Goal: Information Seeking & Learning: Learn about a topic

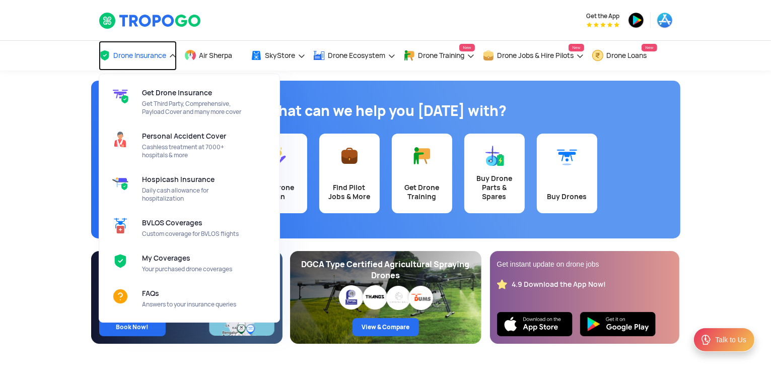
click at [139, 51] on span "Drone Insurance" at bounding box center [140, 55] width 53 height 8
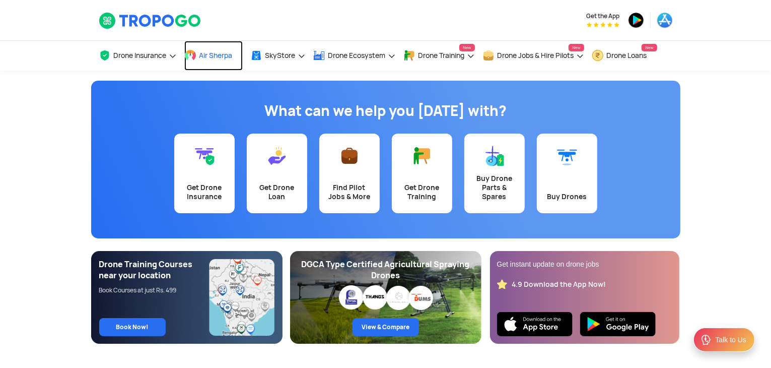
click at [205, 59] on link "Air Sherpa" at bounding box center [213, 56] width 58 height 30
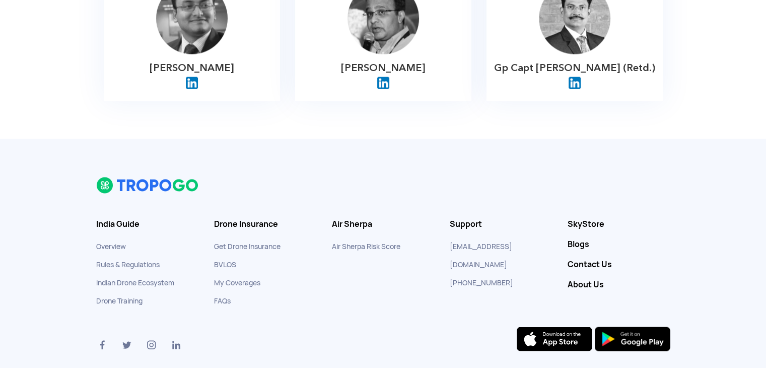
scroll to position [1768, 0]
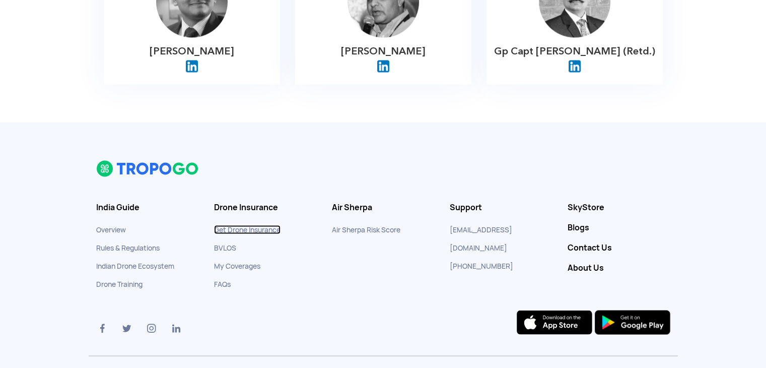
click at [238, 225] on link "Get Drone Insurance" at bounding box center [247, 229] width 66 height 9
click at [98, 225] on link "Overview" at bounding box center [111, 229] width 30 height 9
click at [597, 242] on link "Contact Us" at bounding box center [618, 247] width 103 height 10
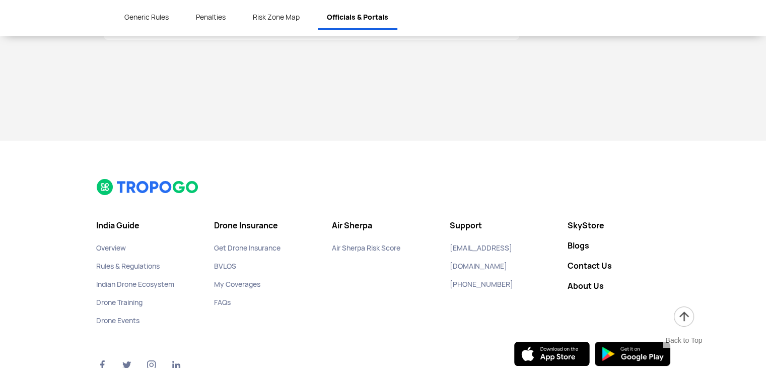
scroll to position [3823, 0]
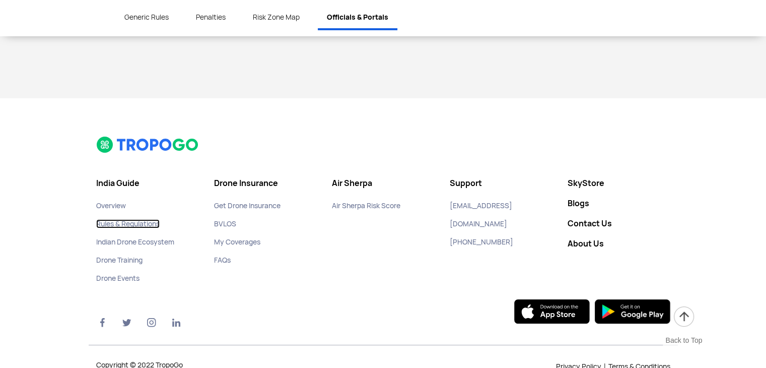
click at [113, 219] on link "Rules & Regulations" at bounding box center [127, 223] width 63 height 9
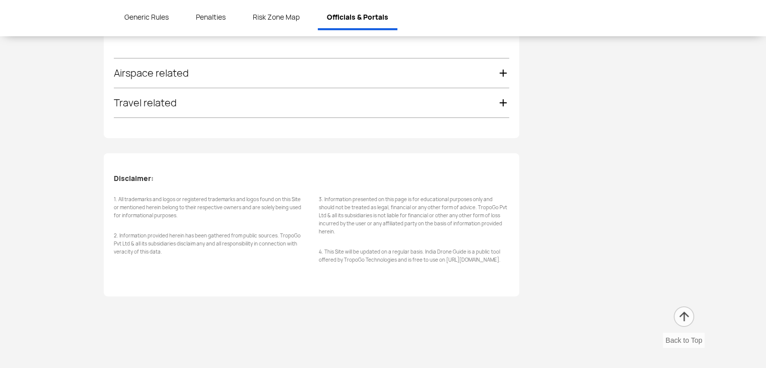
scroll to position [3823, 0]
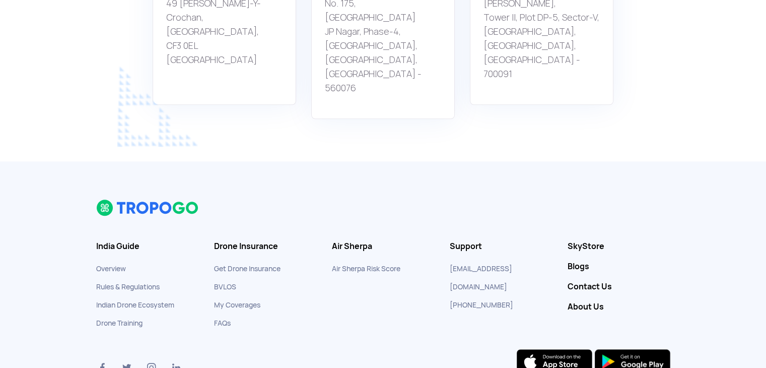
scroll to position [986, 0]
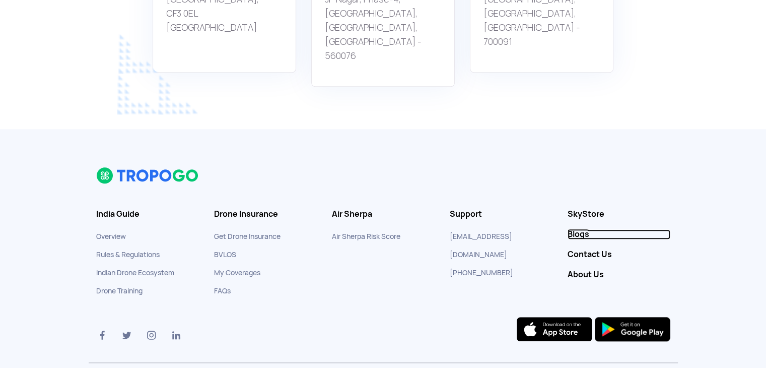
click at [574, 229] on link "Blogs" at bounding box center [618, 234] width 103 height 10
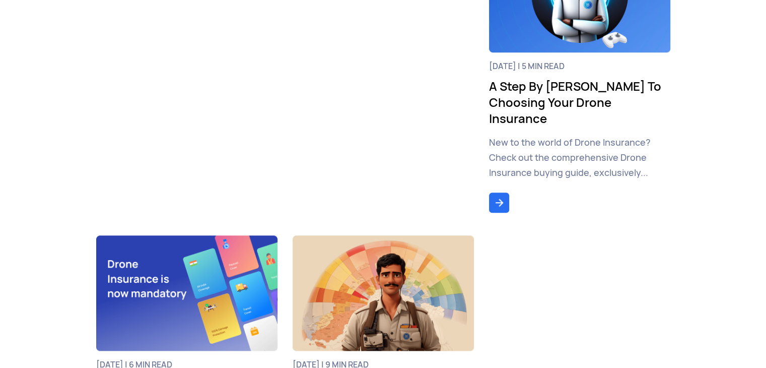
scroll to position [1115, 0]
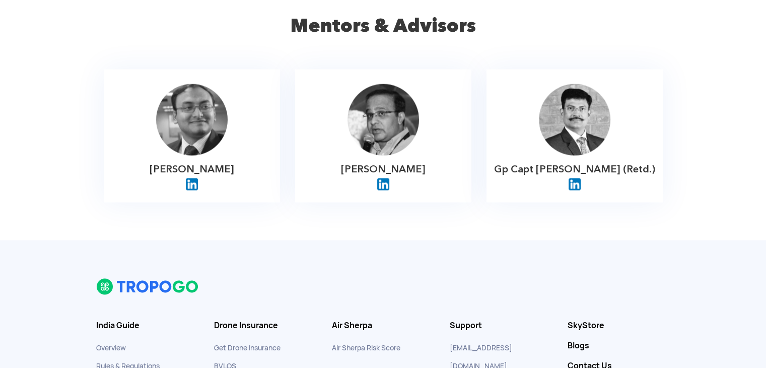
scroll to position [1768, 0]
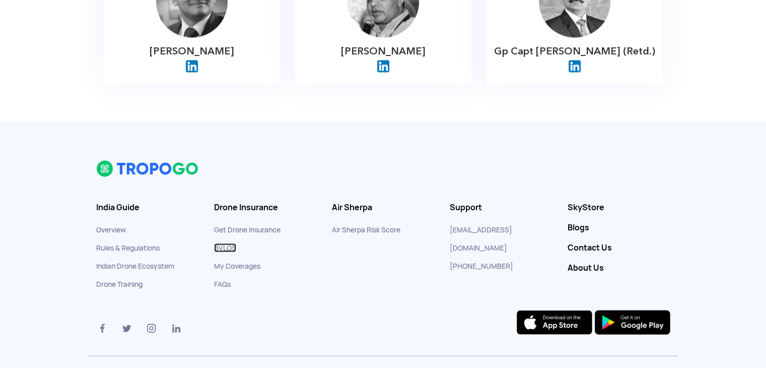
click at [222, 243] on link "BVLOS" at bounding box center [225, 247] width 22 height 9
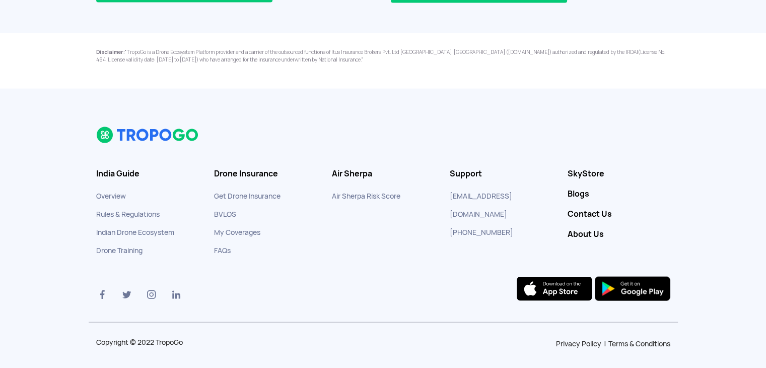
scroll to position [2098, 0]
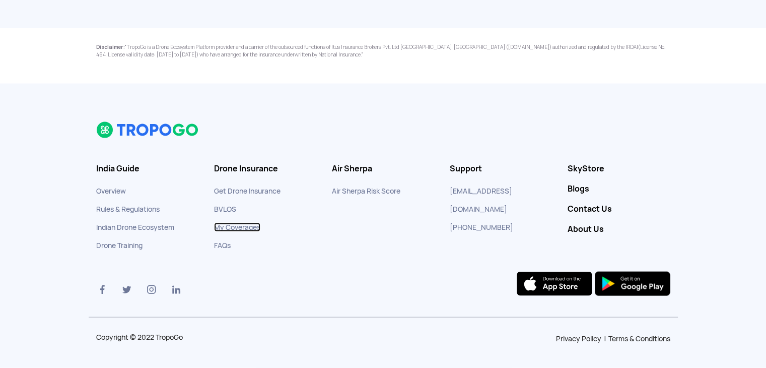
click at [227, 227] on link "My Coverages" at bounding box center [237, 227] width 46 height 9
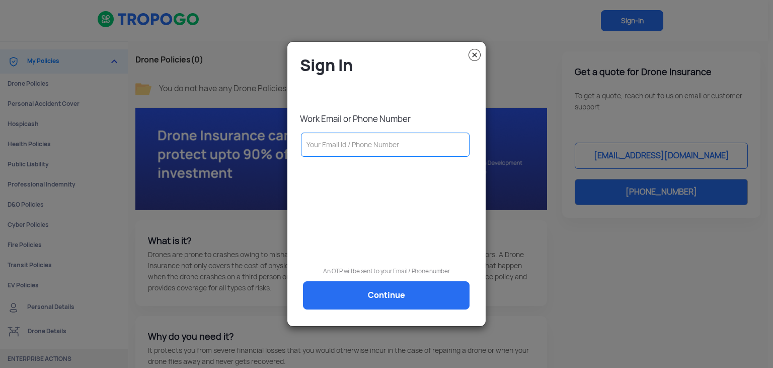
click at [475, 51] on img at bounding box center [475, 55] width 12 height 12
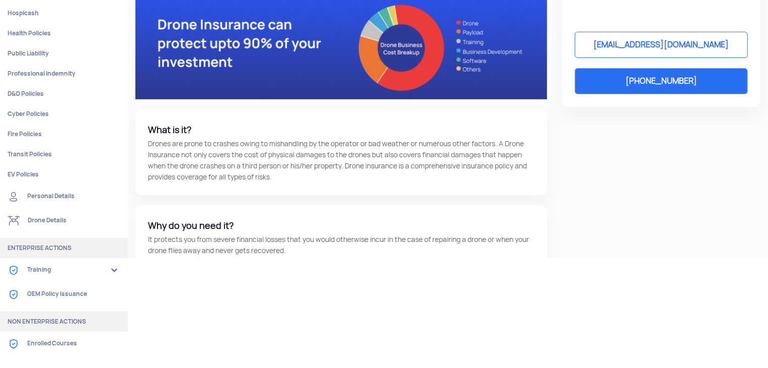
scroll to position [240, 0]
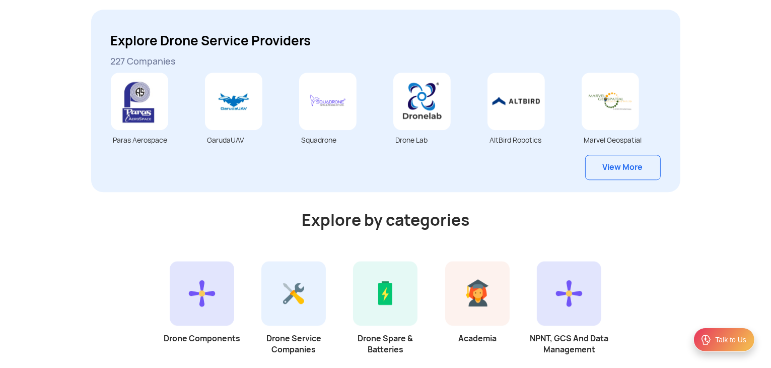
scroll to position [2671, 0]
click at [627, 176] on link "View More" at bounding box center [623, 167] width 76 height 25
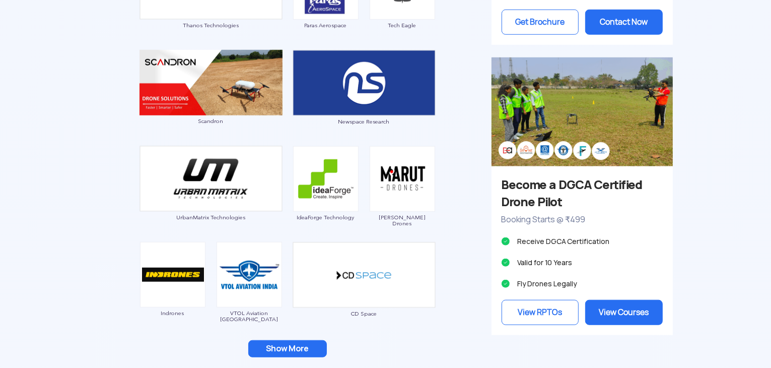
scroll to position [874, 0]
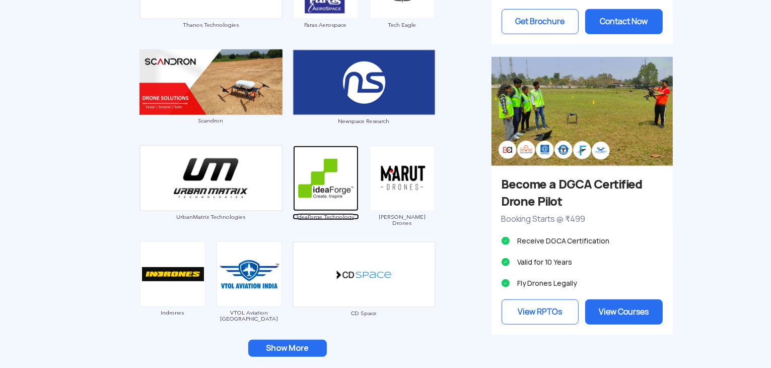
click at [338, 190] on img at bounding box center [325, 178] width 65 height 65
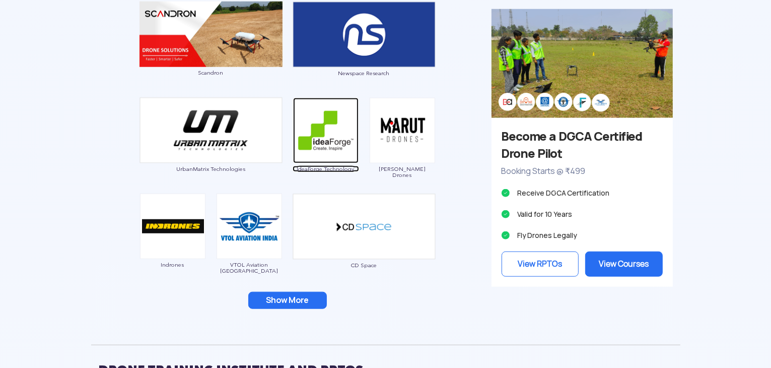
scroll to position [922, 0]
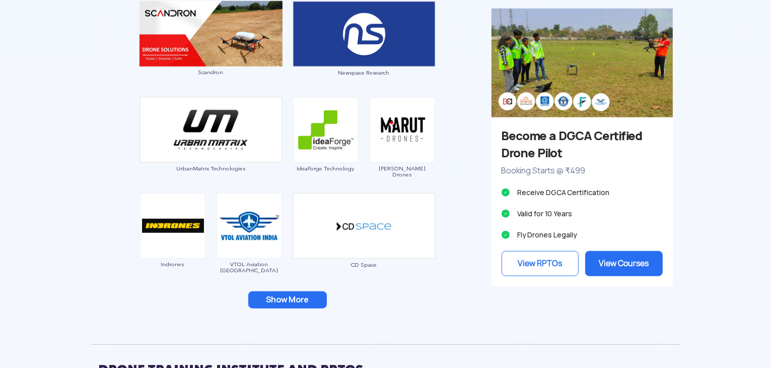
click at [391, 134] on img at bounding box center [402, 129] width 65 height 65
click at [411, 133] on img at bounding box center [402, 129] width 65 height 65
click at [396, 163] on div "[PERSON_NAME] Drones" at bounding box center [402, 140] width 66 height 86
click at [396, 116] on img at bounding box center [402, 129] width 65 height 65
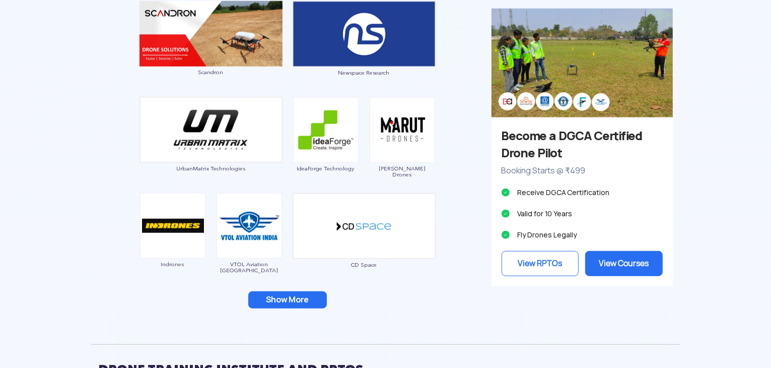
click at [398, 131] on img at bounding box center [402, 129] width 65 height 65
click at [179, 228] on img at bounding box center [172, 225] width 65 height 65
click at [170, 212] on img at bounding box center [172, 225] width 65 height 65
click at [388, 136] on img at bounding box center [402, 129] width 65 height 65
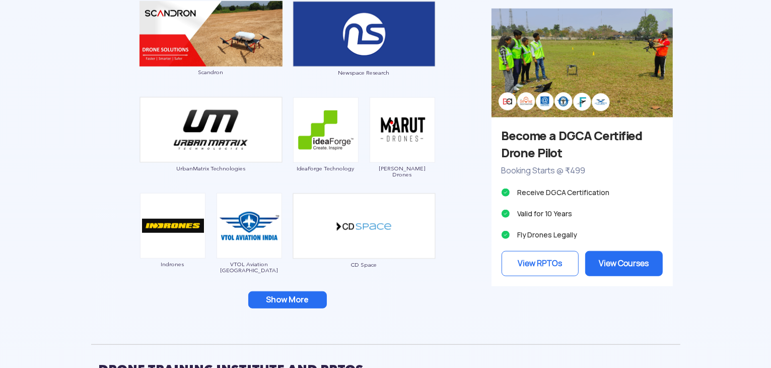
click at [402, 124] on img at bounding box center [402, 129] width 65 height 65
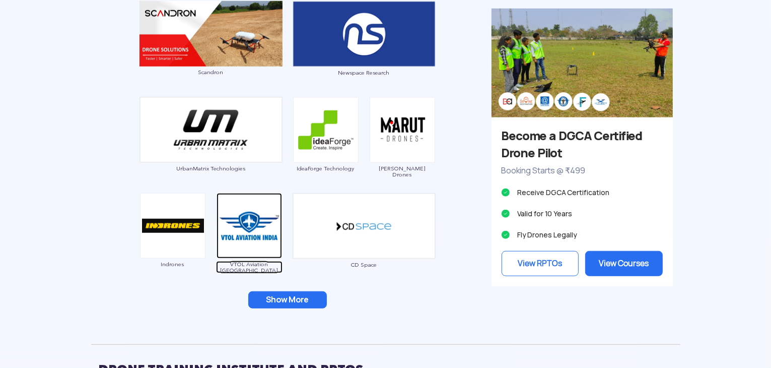
click at [241, 231] on img at bounding box center [249, 225] width 65 height 65
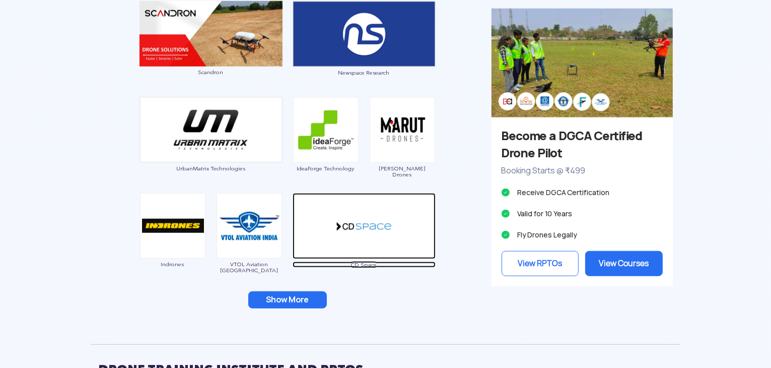
click at [331, 216] on img at bounding box center [364, 226] width 143 height 66
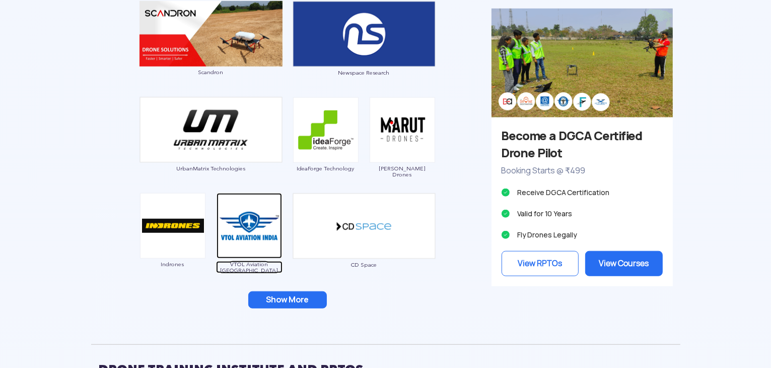
click at [228, 210] on img at bounding box center [249, 225] width 65 height 65
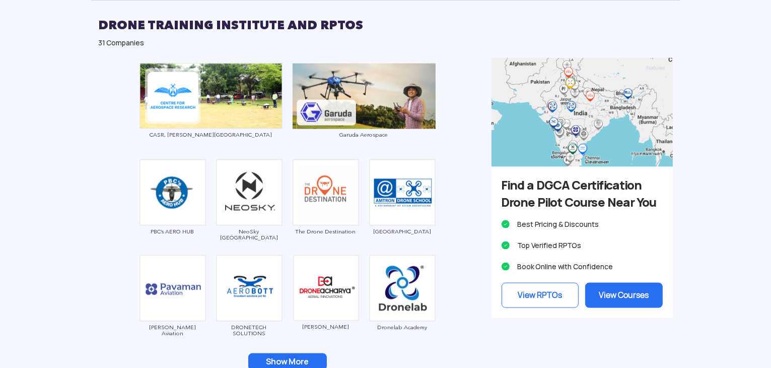
scroll to position [1265, 0]
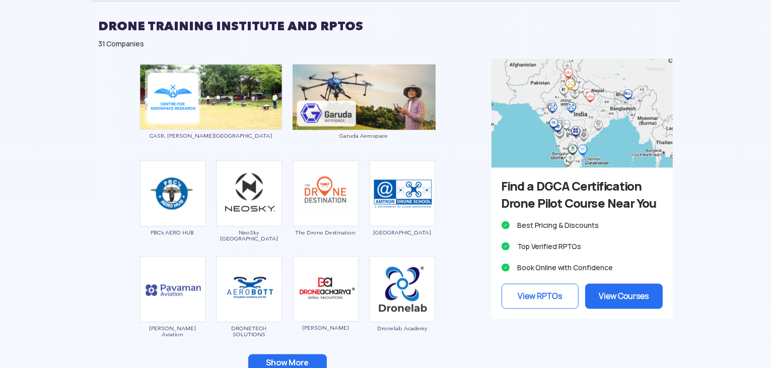
click at [251, 153] on div "CASR, [PERSON_NAME] University Garuda Aerospace PBC’s AERO HUB NeoSky [GEOGRAPH…" at bounding box center [287, 224] width 393 height 330
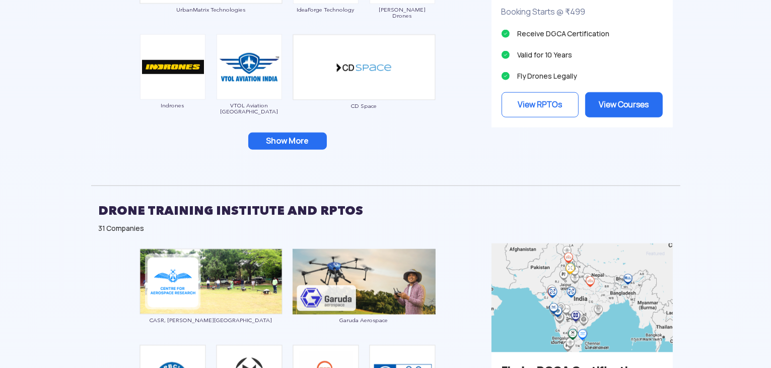
scroll to position [1079, 0]
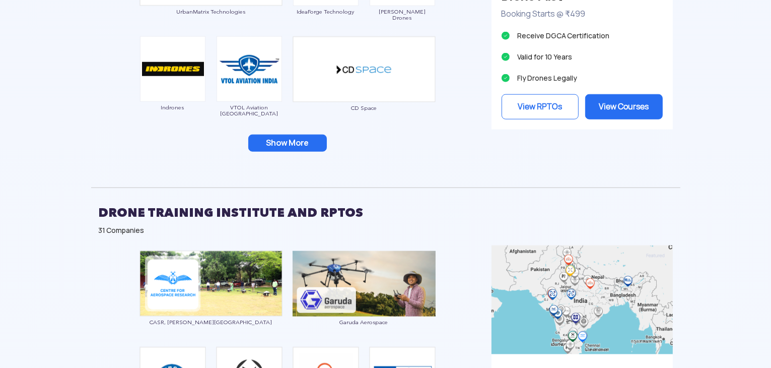
click at [293, 141] on button "Show More" at bounding box center [287, 142] width 79 height 17
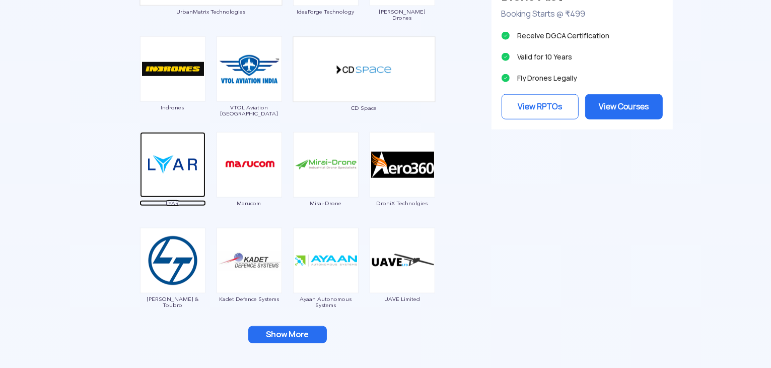
click at [179, 173] on img at bounding box center [172, 164] width 65 height 65
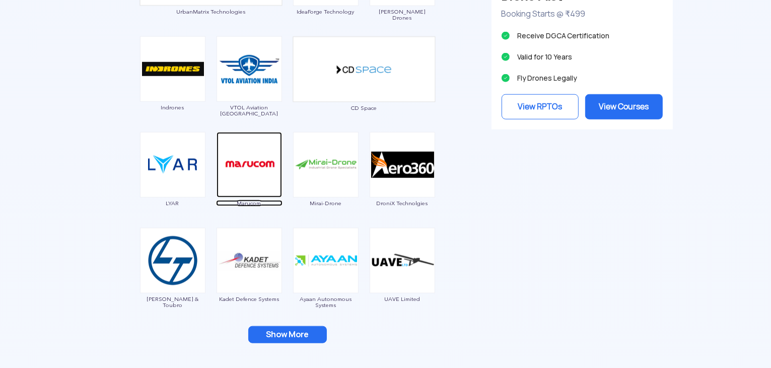
click at [252, 159] on img at bounding box center [249, 164] width 65 height 65
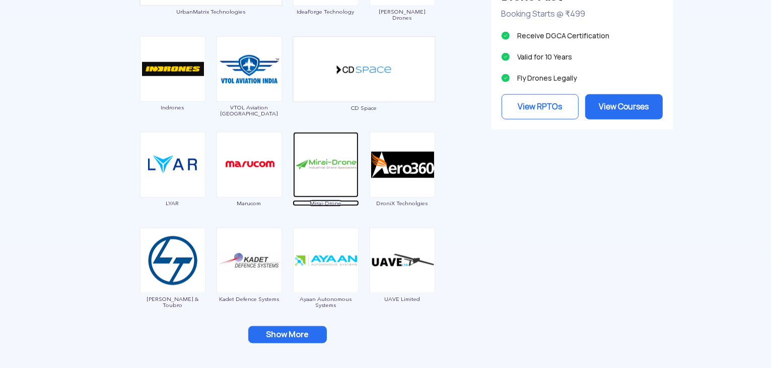
click at [312, 169] on img at bounding box center [325, 164] width 65 height 65
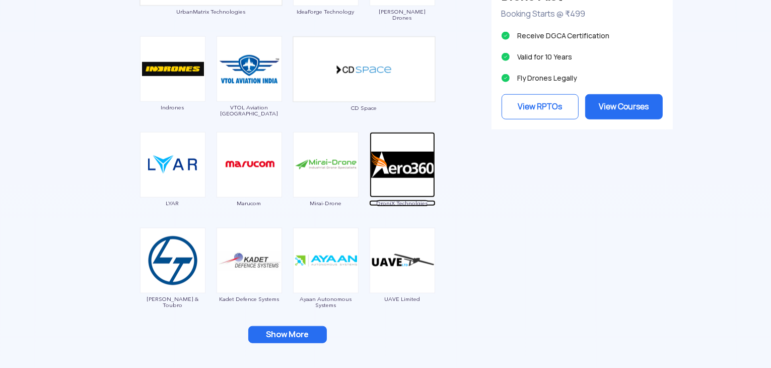
click at [377, 166] on img at bounding box center [402, 164] width 65 height 65
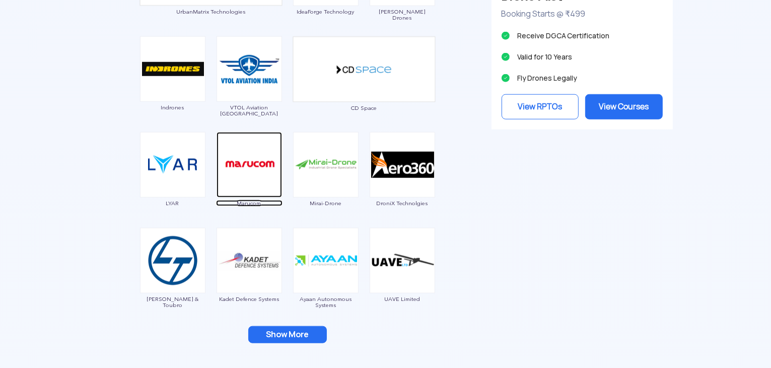
click at [259, 148] on img at bounding box center [249, 164] width 65 height 65
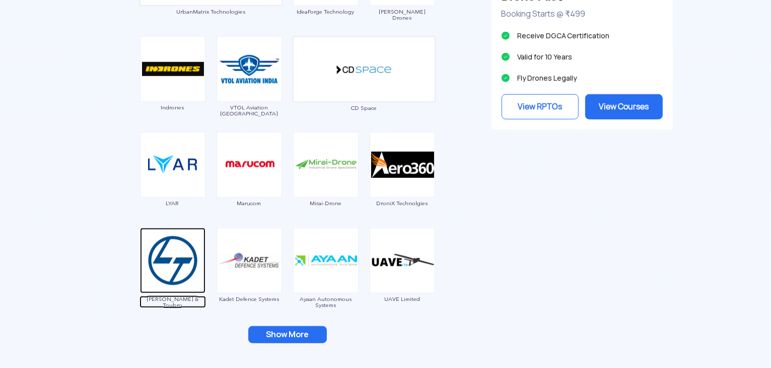
click at [179, 275] on img at bounding box center [172, 260] width 65 height 65
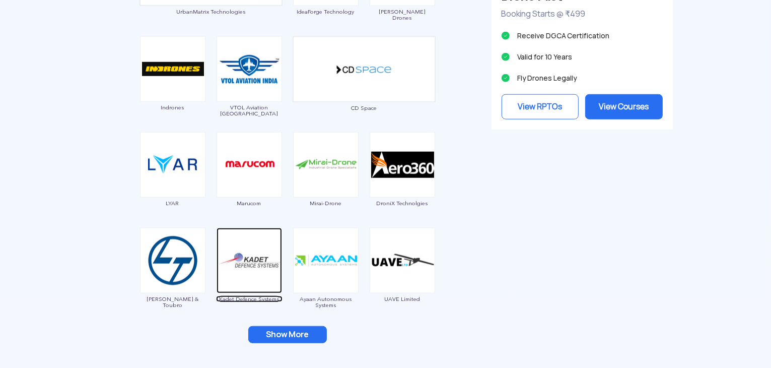
click at [269, 248] on img at bounding box center [249, 260] width 65 height 65
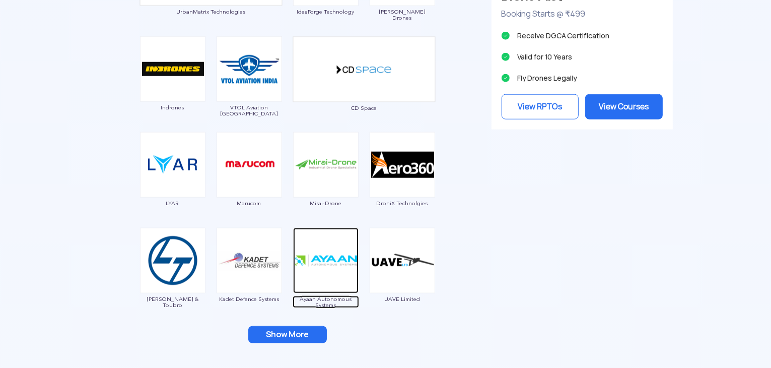
click at [297, 267] on img at bounding box center [325, 260] width 65 height 65
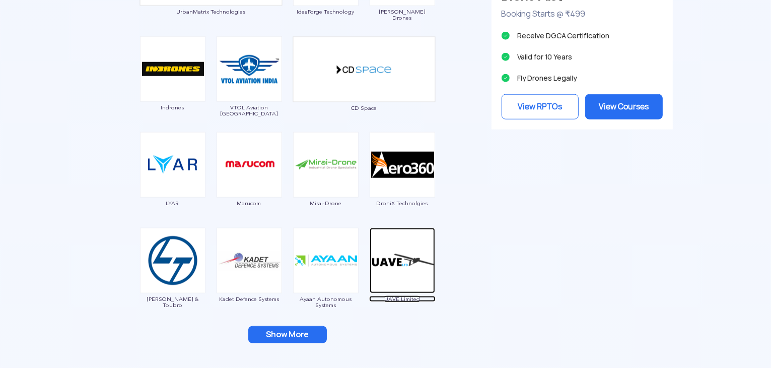
click at [401, 266] on img at bounding box center [402, 260] width 65 height 65
click at [293, 329] on button "Show More" at bounding box center [287, 334] width 79 height 17
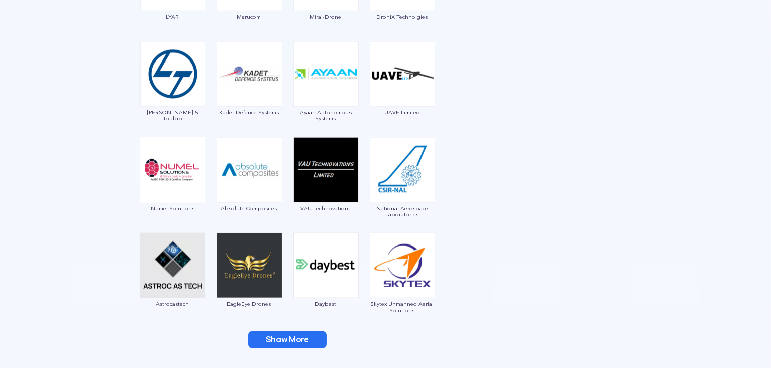
scroll to position [1266, 0]
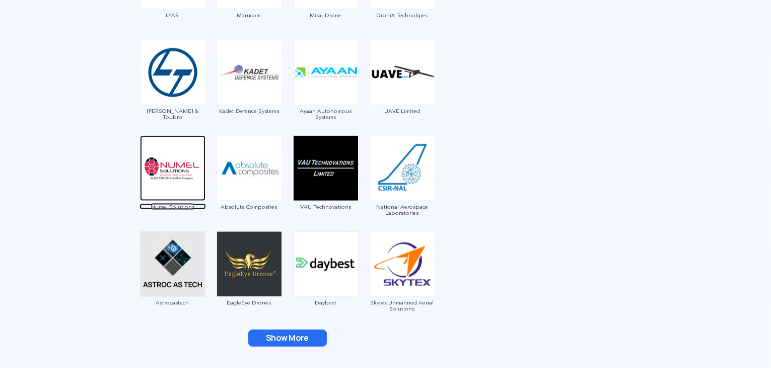
click at [168, 167] on img at bounding box center [172, 167] width 65 height 65
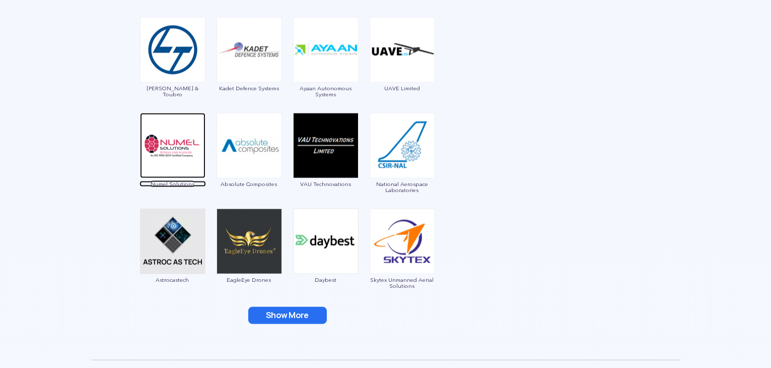
scroll to position [1285, 0]
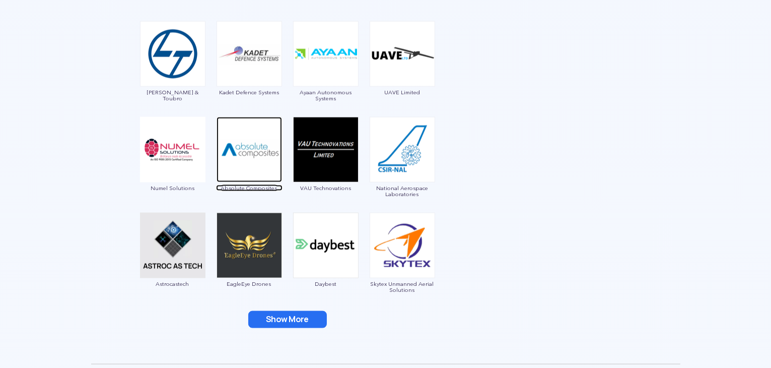
click at [246, 156] on img at bounding box center [249, 149] width 65 height 65
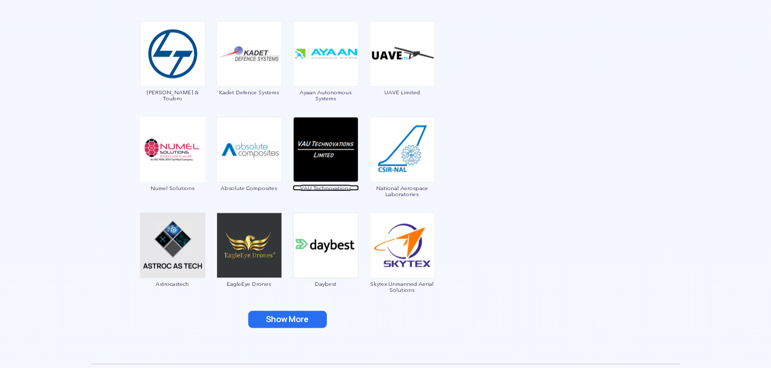
click at [326, 146] on img at bounding box center [325, 149] width 65 height 65
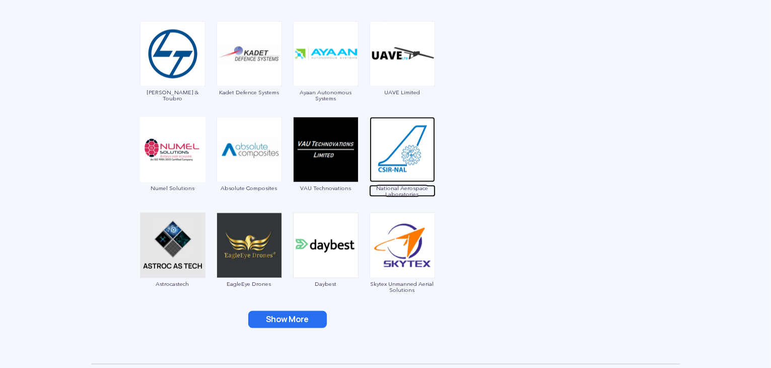
click at [403, 164] on img at bounding box center [402, 149] width 65 height 65
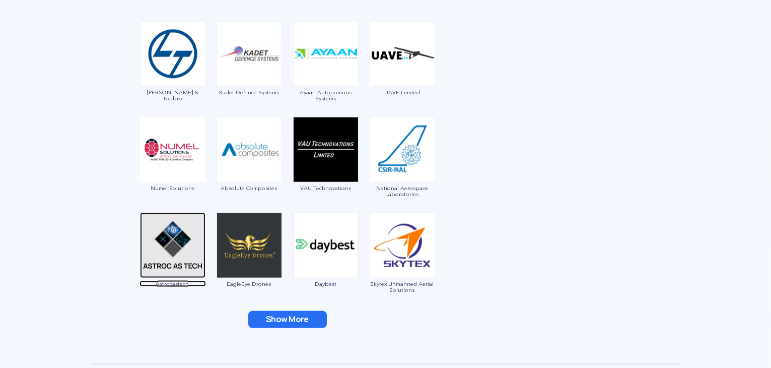
click at [187, 230] on img at bounding box center [172, 244] width 65 height 65
click at [267, 246] on img at bounding box center [249, 244] width 65 height 65
